Goal: Participate in discussion: Engage in conversation with other users on a specific topic

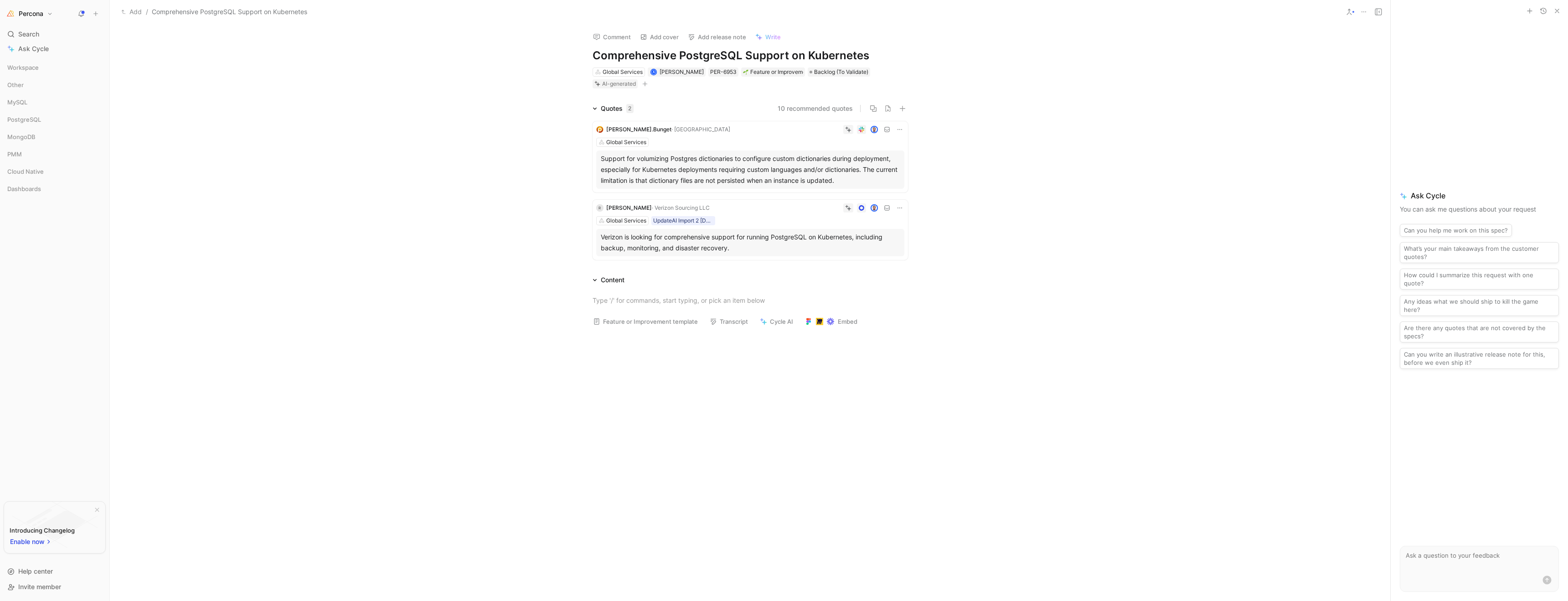
click at [1151, 280] on div "Content Feature or Improvement template Transcript Cycle AI Embed" at bounding box center [750, 394] width 1281 height 240
click at [611, 281] on div "Content" at bounding box center [613, 280] width 24 height 11
click at [616, 35] on button "Comment" at bounding box center [612, 37] width 46 height 13
click at [488, 235] on div "Quotes 2 10 recommended quotes [PERSON_NAME].​Bunget · Percona Global Services …" at bounding box center [750, 183] width 1281 height 160
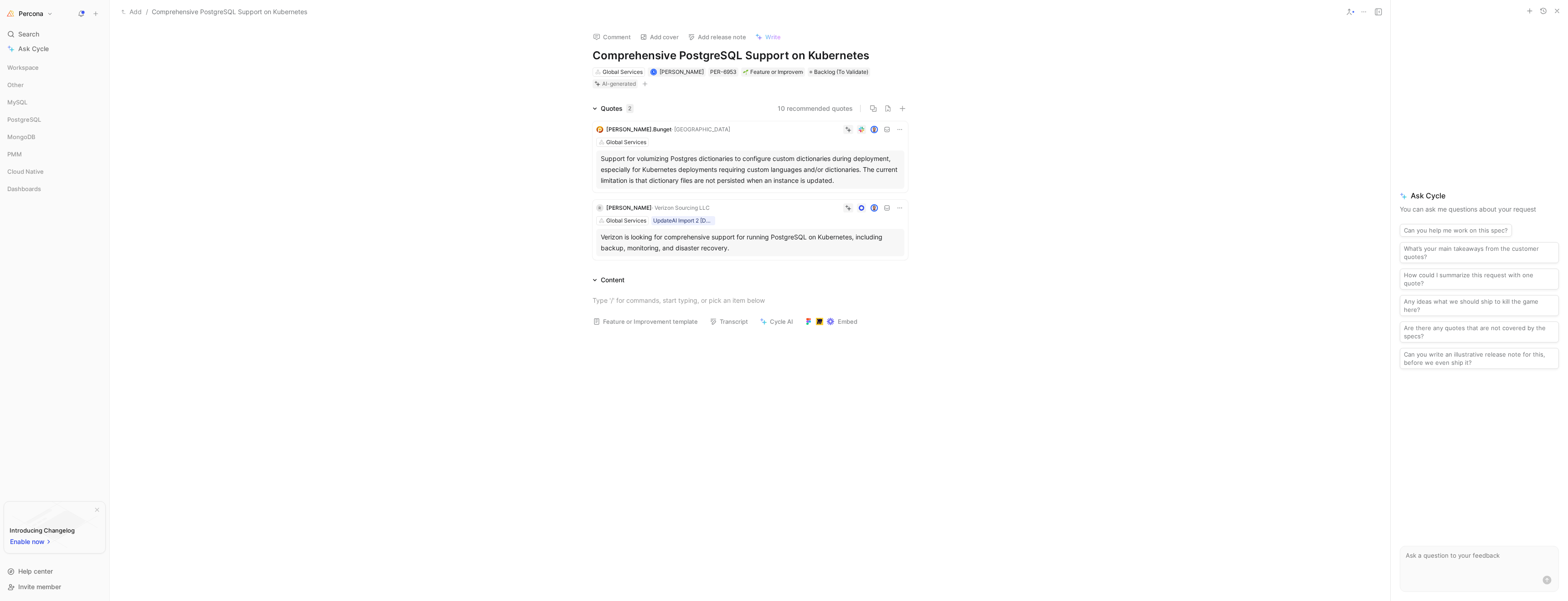
click at [1076, 92] on div "Comment Add cover Add release note Write Comprehensive PostgreSQL Support on Ku…" at bounding box center [750, 312] width 1281 height 576
click at [482, 221] on div "Quotes 2 10 recommended quotes [PERSON_NAME].​Bunget · Percona Global Services …" at bounding box center [750, 183] width 1281 height 160
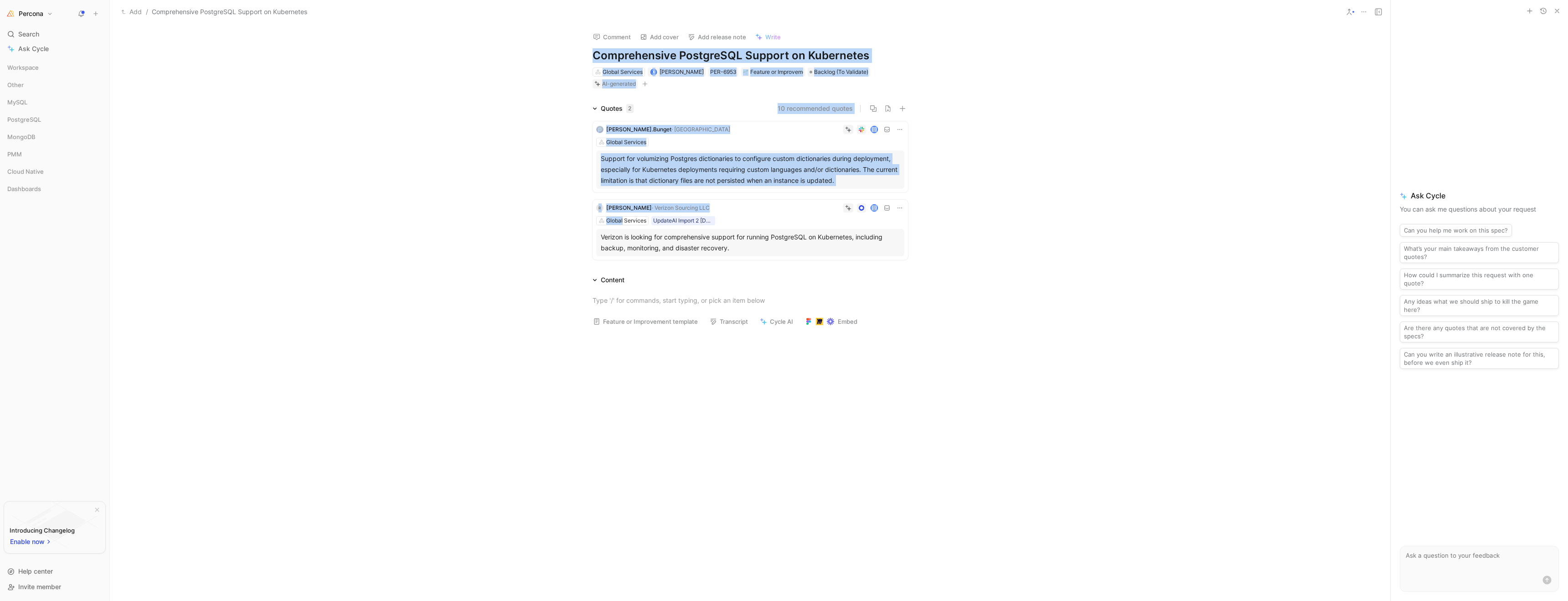
click at [276, 52] on div "Comment Add cover Add release note Write Comprehensive PostgreSQL Support on Ku…" at bounding box center [750, 312] width 1281 height 576
